Goal: Task Accomplishment & Management: Complete application form

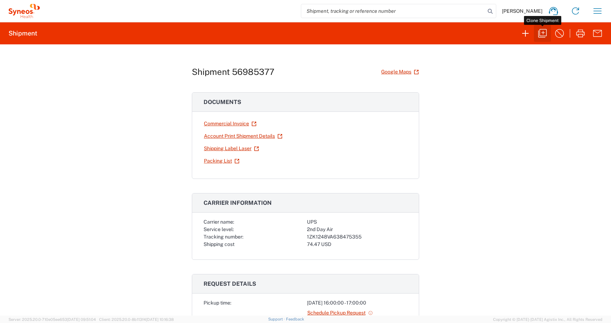
click at [544, 36] on icon "button" at bounding box center [542, 33] width 9 height 9
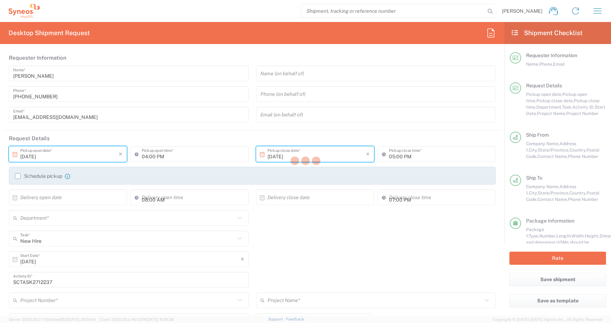
type input "[US_STATE]"
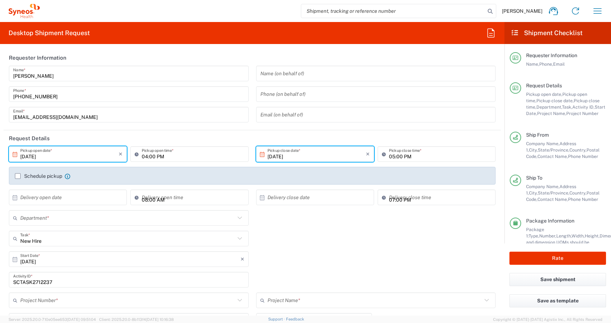
type input "Medium Box"
type input "4510"
type input "USD"
type input "4510 DEPARTMENTAL EXPENSE"
